Goal: Task Accomplishment & Management: Complete application form

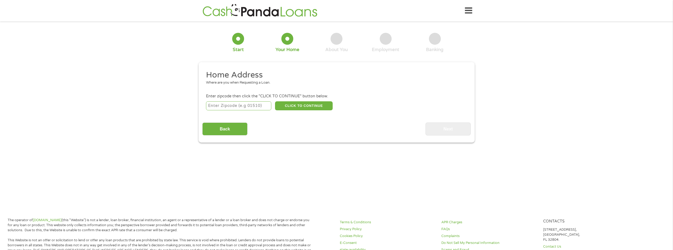
click at [240, 108] on input "number" at bounding box center [238, 105] width 65 height 9
type input "89139"
click at [302, 107] on button "CLICK TO CONTINUE" at bounding box center [304, 105] width 58 height 9
type input "89139"
type input "[GEOGRAPHIC_DATA]"
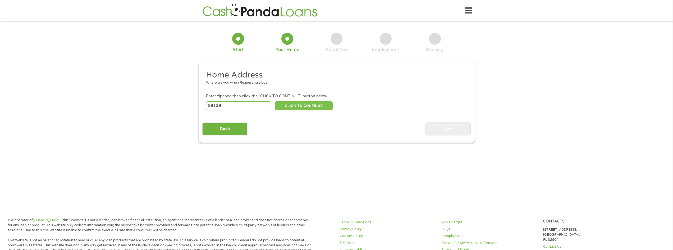
select select "[US_STATE]"
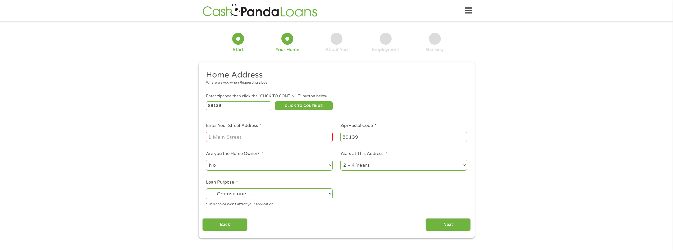
click at [273, 136] on input "Enter Your Street Address *" at bounding box center [269, 137] width 127 height 10
type input "4"
type input "[STREET_ADDRESS]"
click at [359, 167] on select "1 Year or less 1 - 2 Years 2 - 4 Years Over 4 Years" at bounding box center [403, 165] width 127 height 11
select select "24months"
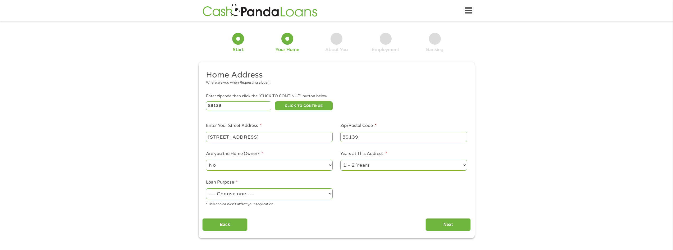
click at [340, 160] on select "1 Year or less 1 - 2 Years 2 - 4 Years Over 4 Years" at bounding box center [403, 165] width 127 height 11
click at [224, 191] on select "--- Choose one --- Pay Bills Debt Consolidation Home Improvement Major Purchase…" at bounding box center [269, 193] width 127 height 11
click at [206, 188] on select "--- Choose one --- Pay Bills Debt Consolidation Home Improvement Major Purchase…" at bounding box center [269, 193] width 127 height 11
click at [247, 194] on select "--- Choose one --- Pay Bills Debt Consolidation Home Improvement Major Purchase…" at bounding box center [269, 193] width 127 height 11
select select "shorttermcash"
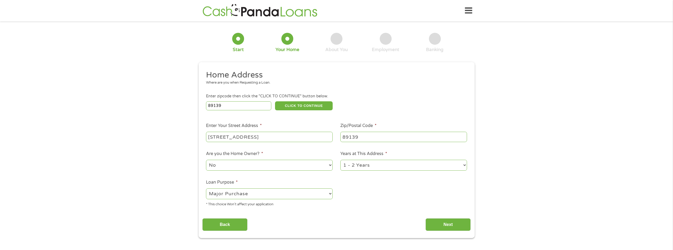
click at [206, 188] on select "--- Choose one --- Pay Bills Debt Consolidation Home Improvement Major Purchase…" at bounding box center [269, 193] width 127 height 11
click at [447, 225] on input "Next" at bounding box center [447, 224] width 45 height 13
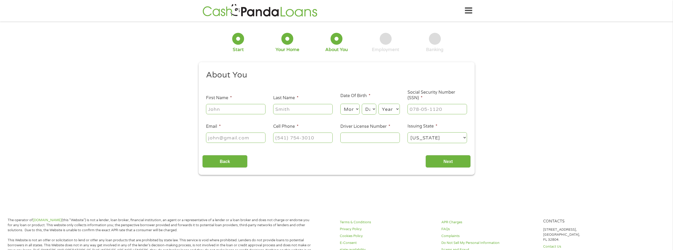
scroll to position [2, 2]
click at [225, 109] on input "First Name *" at bounding box center [235, 109] width 59 height 10
type input "Da"
